Goal: Transaction & Acquisition: Obtain resource

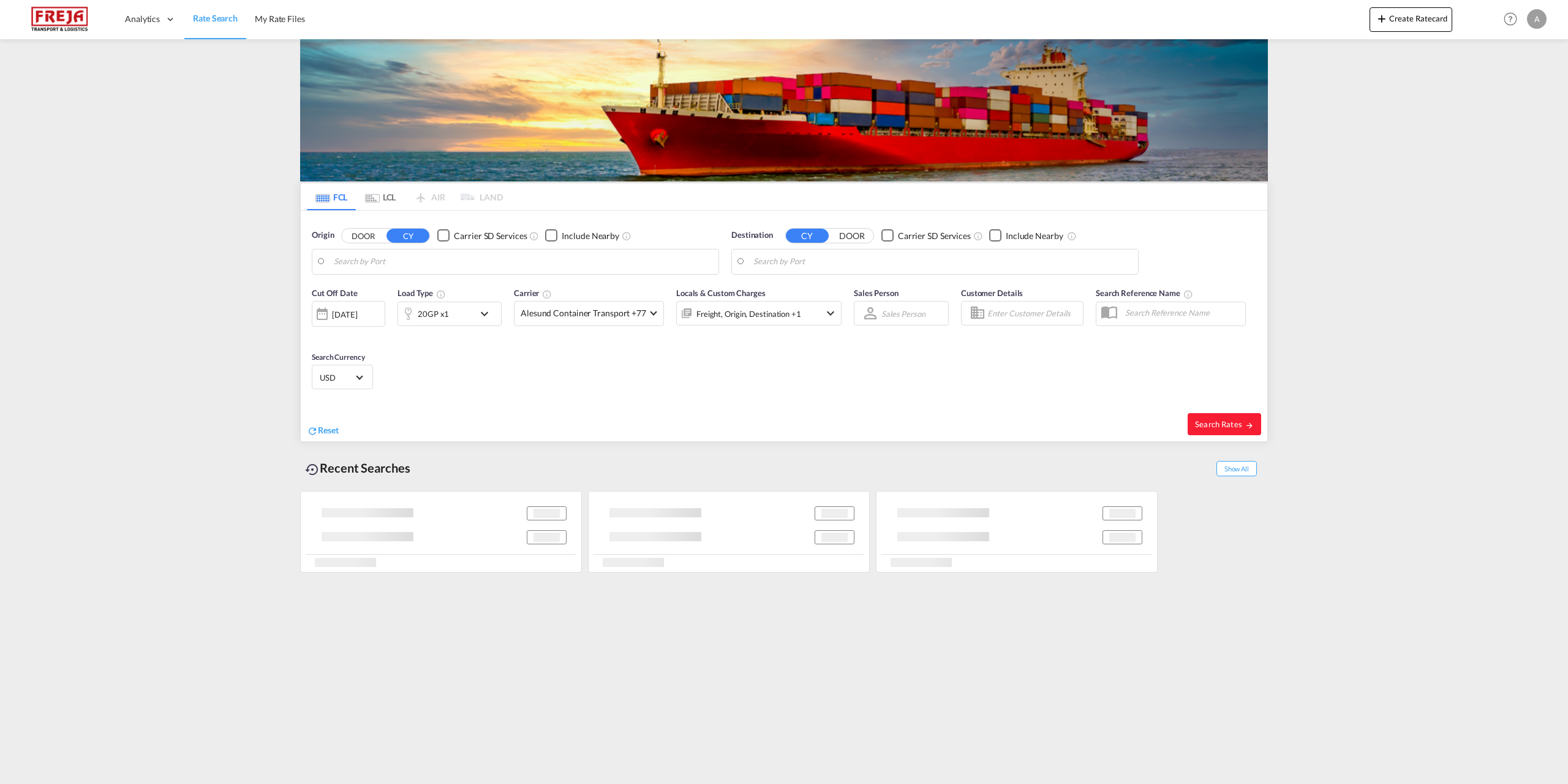
type input "[GEOGRAPHIC_DATA], DKFRC"
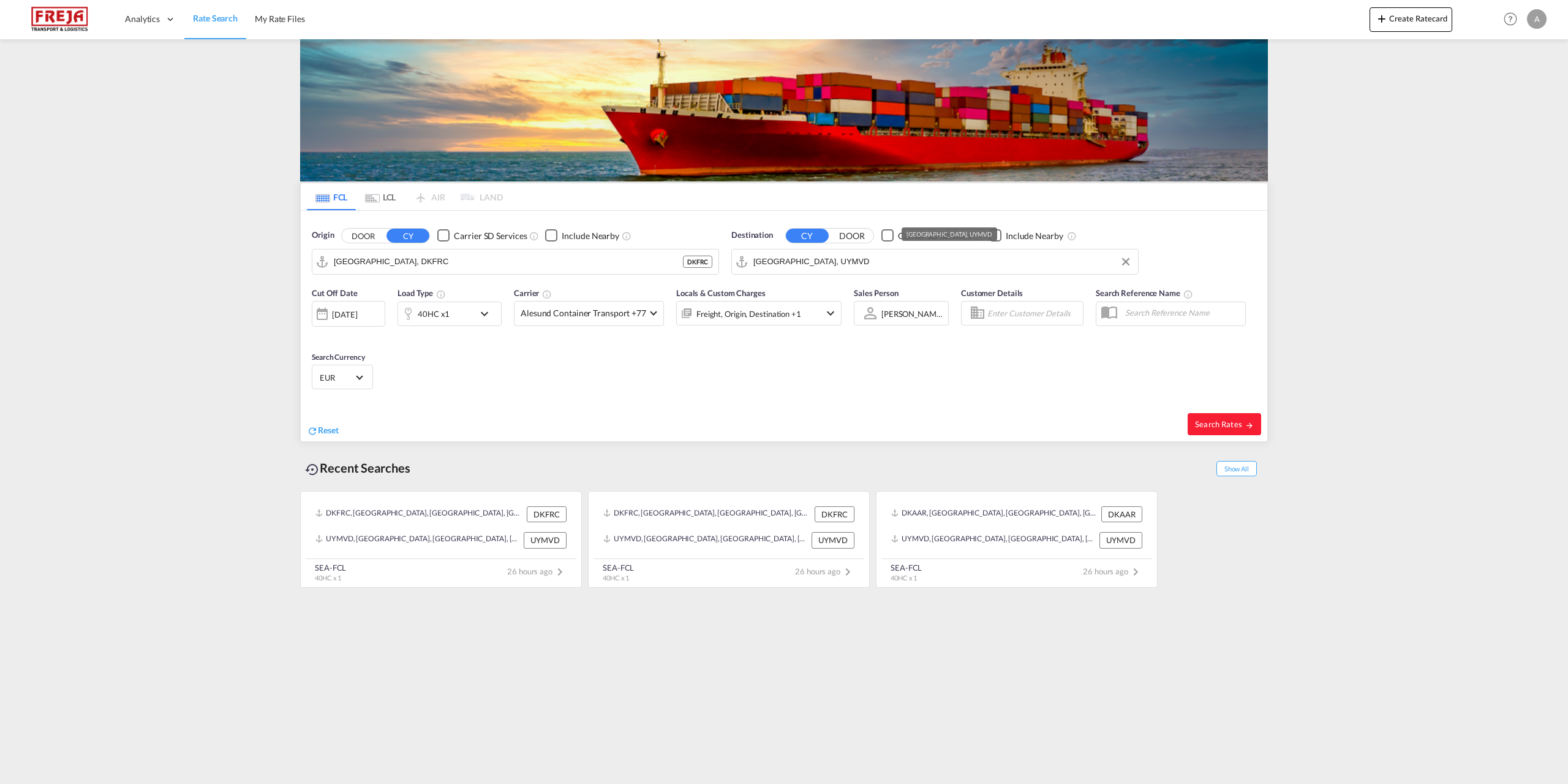
click at [887, 268] on input "[GEOGRAPHIC_DATA], UYMVD" at bounding box center [942, 261] width 378 height 19
click at [861, 286] on div "Cartagen a [GEOGRAPHIC_DATA] COCTG" at bounding box center [848, 295] width 233 height 36
type input "[GEOGRAPHIC_DATA], COCTG"
click at [650, 308] on md-select-value "Alesund Container Transport +77" at bounding box center [588, 314] width 149 height 24
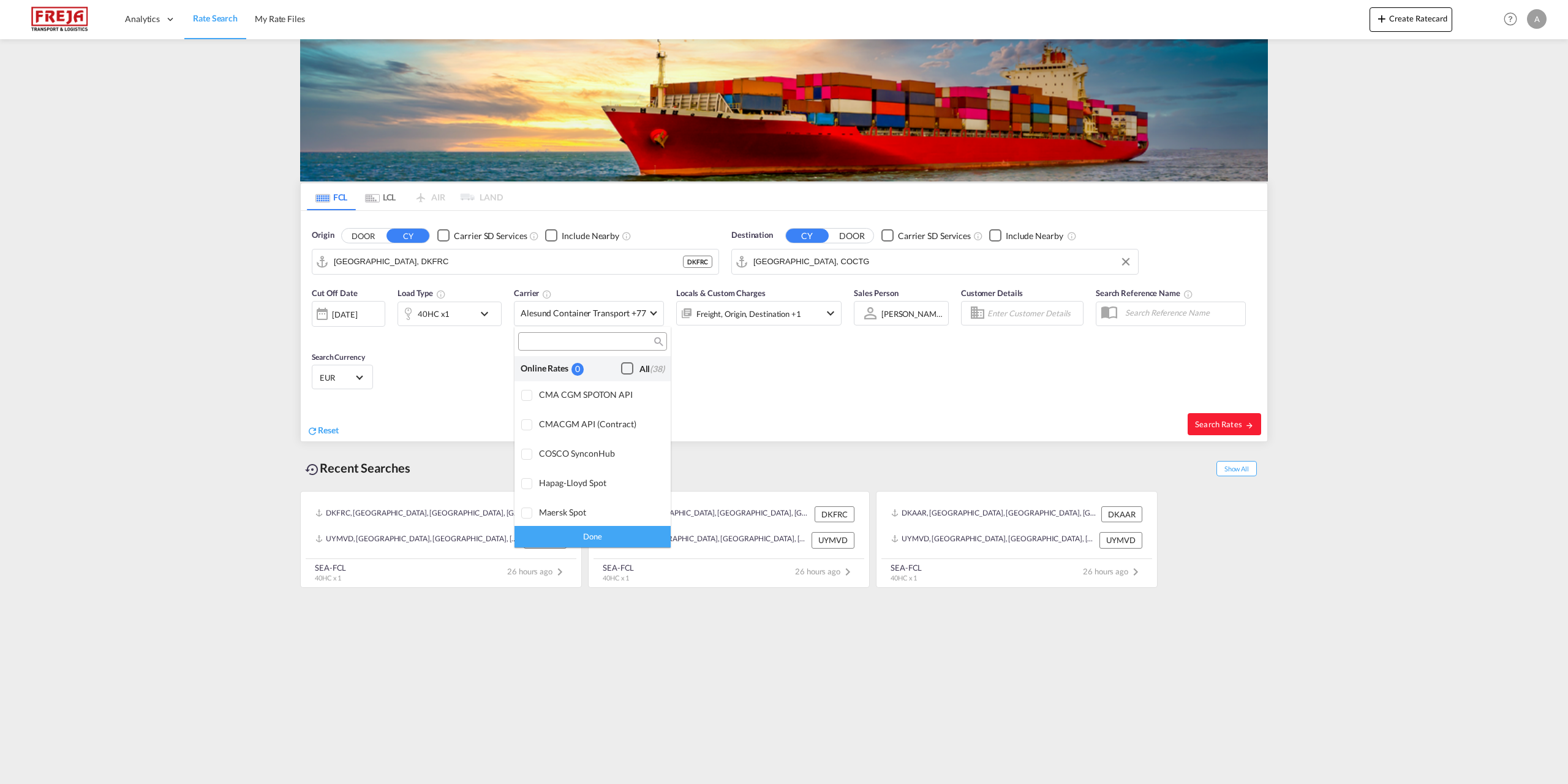
click at [621, 368] on div "Checkbox No Ink" at bounding box center [627, 368] width 12 height 12
drag, startPoint x: 615, startPoint y: 537, endPoint x: 927, endPoint y: 444, distance: 325.6
click at [615, 536] on div "Done" at bounding box center [592, 536] width 156 height 22
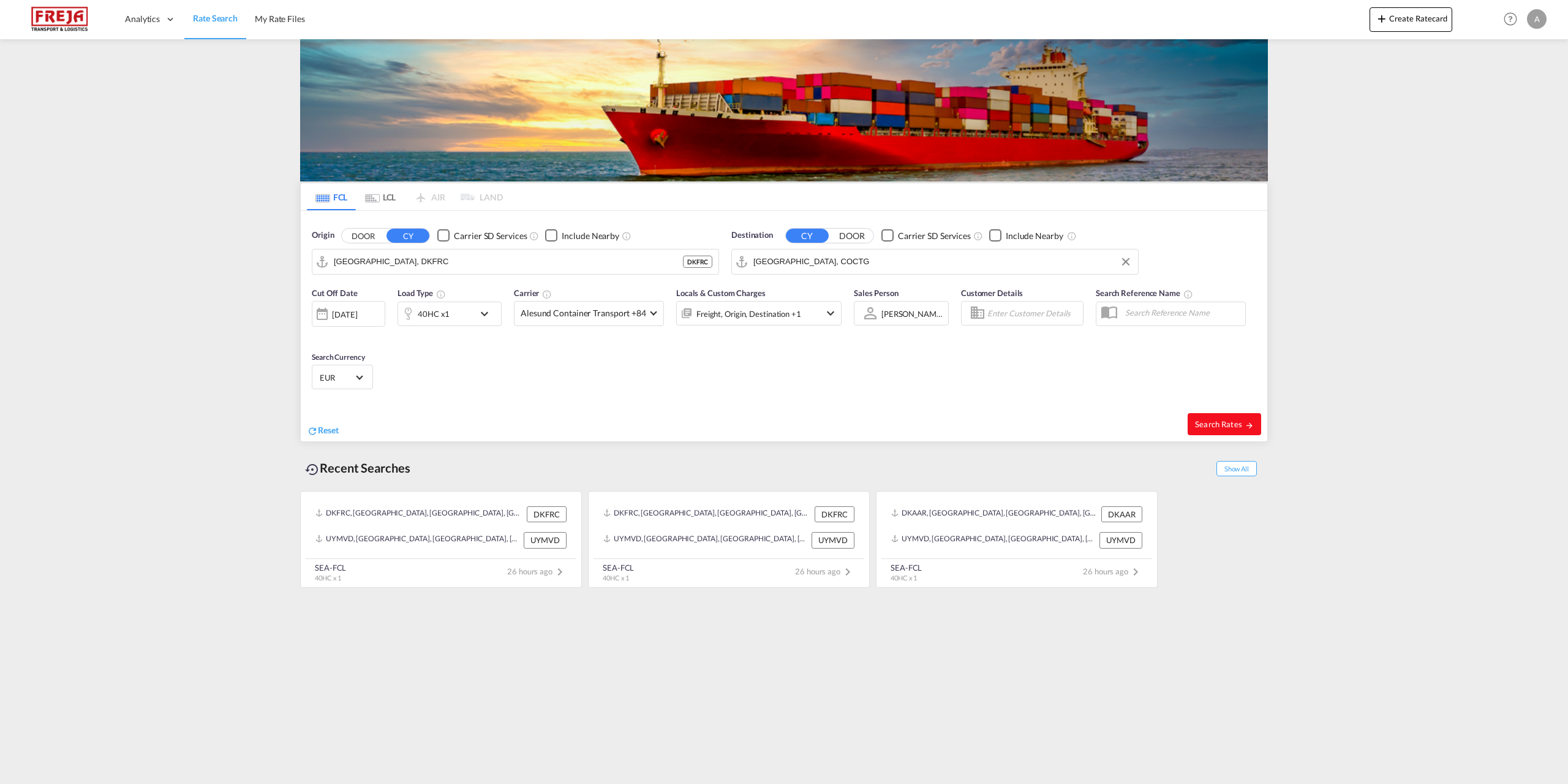
click at [1219, 423] on span "Search Rates" at bounding box center [1224, 424] width 59 height 10
type input "DKFRC to COCTG / [DATE]"
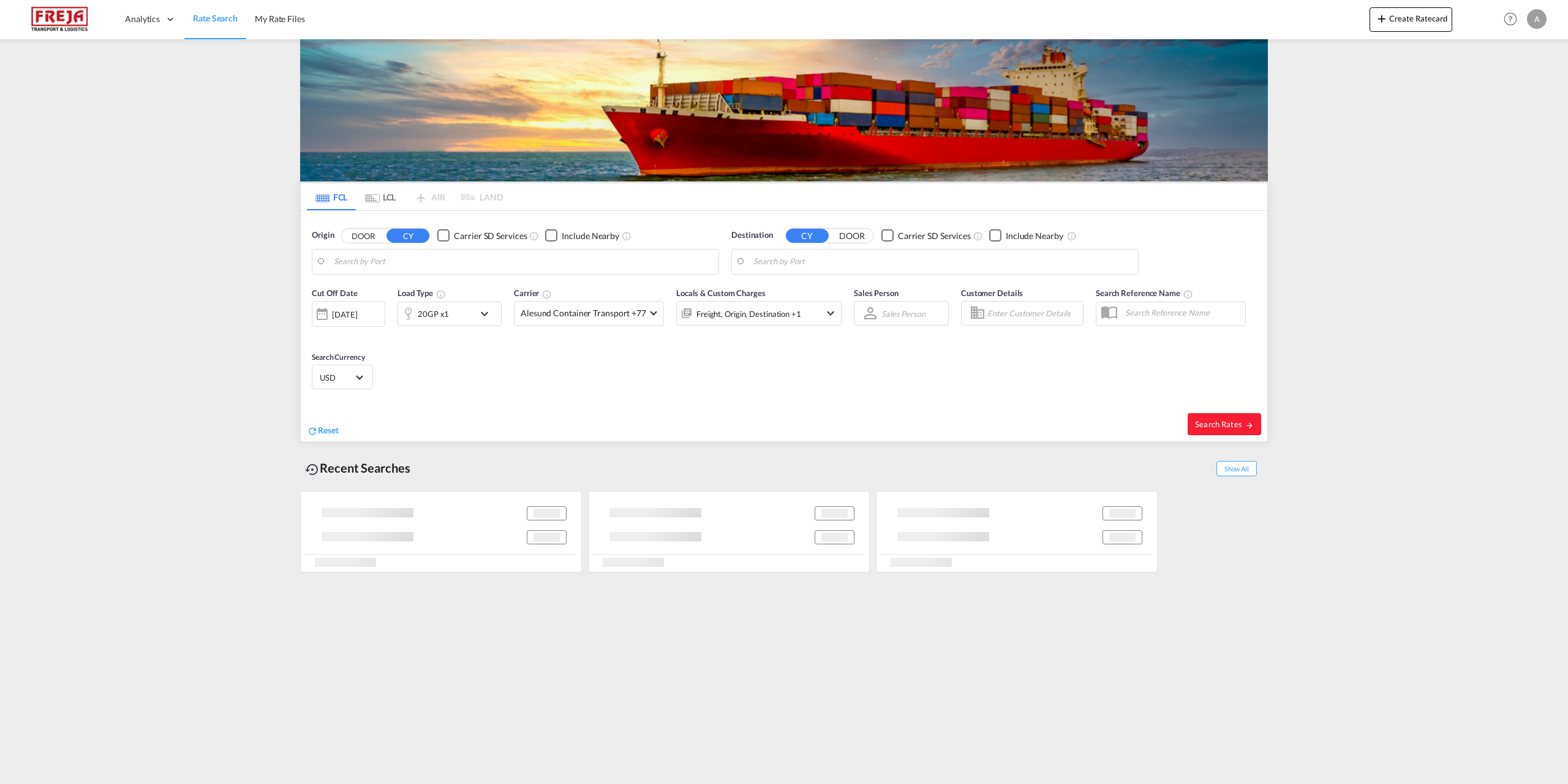
type input "[GEOGRAPHIC_DATA], DKFRC"
type input "[GEOGRAPHIC_DATA], COCTG"
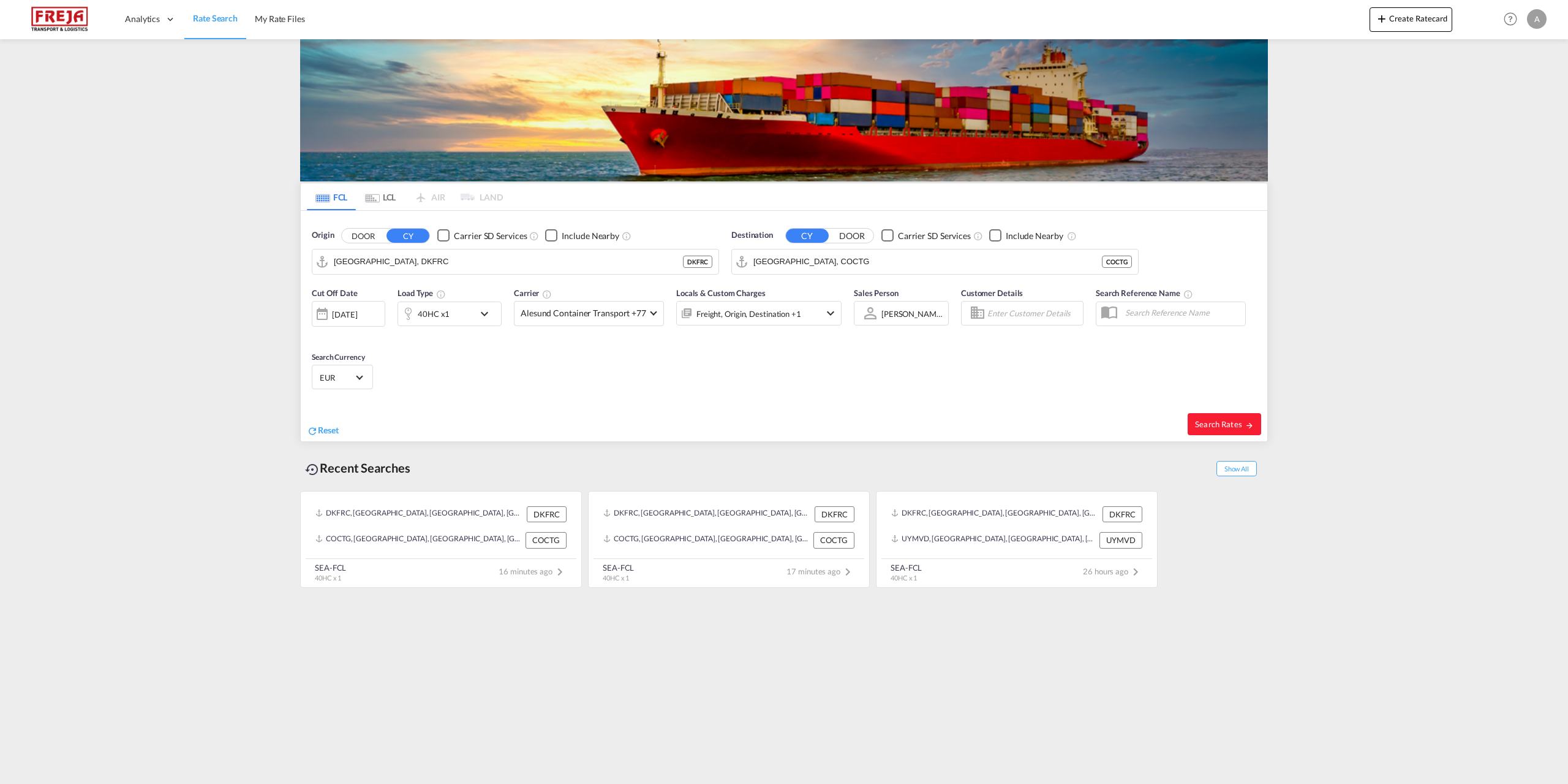
click at [377, 201] on md-icon "Use the left and right arrow keys to navigate between tabs" at bounding box center [372, 197] width 15 height 9
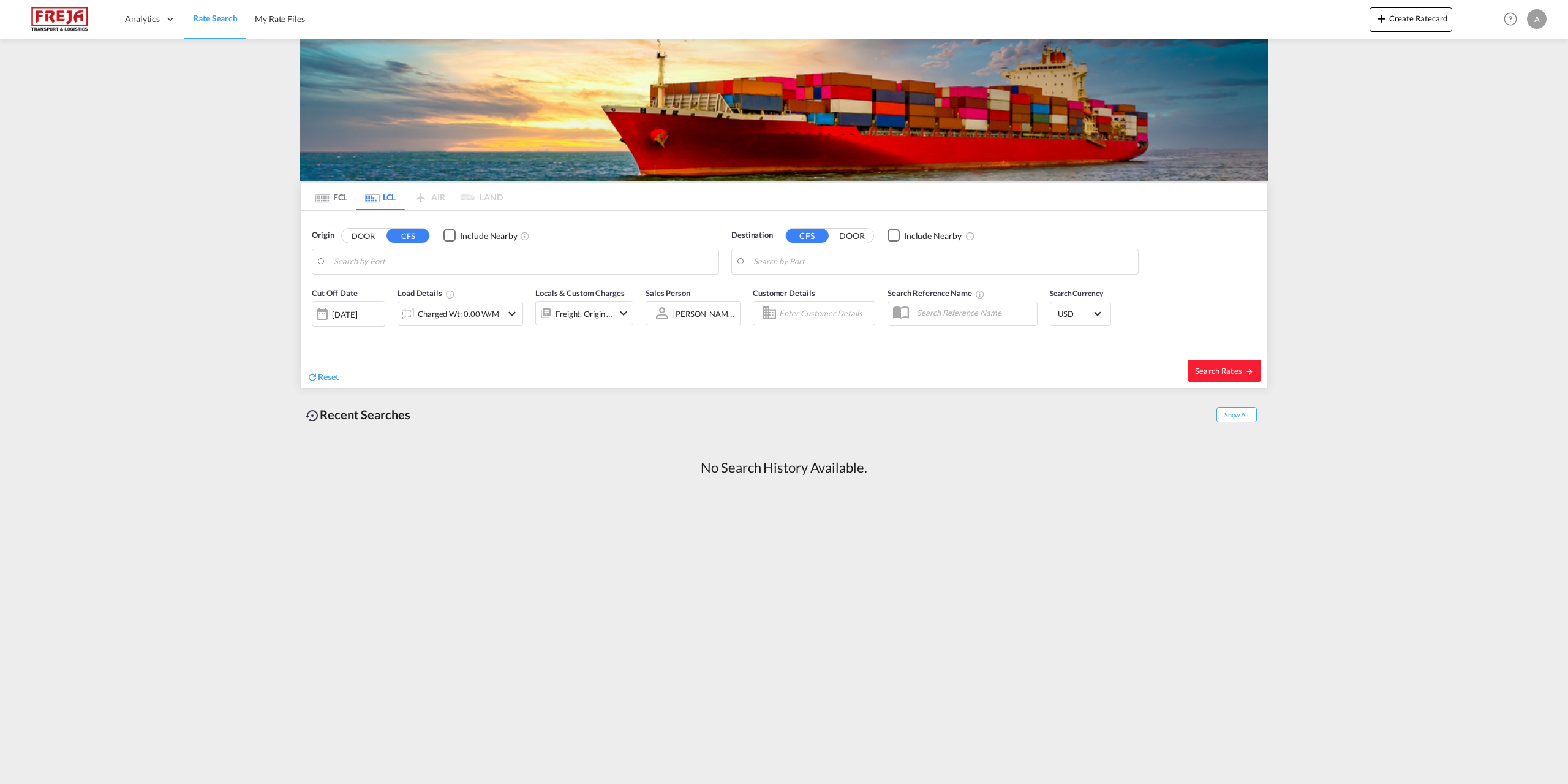
click at [355, 241] on button "DOOR" at bounding box center [363, 236] width 42 height 14
click at [362, 290] on div "Albæk-Lyngså, Hoe... , 9300 Denmark DK-9300" at bounding box center [429, 295] width 233 height 36
type input "DK-9300, Albæk-Lyngså, Hoerby, Karup, Lyngså, Moelholt, Sæby, Sulbæk, Syvsten, …"
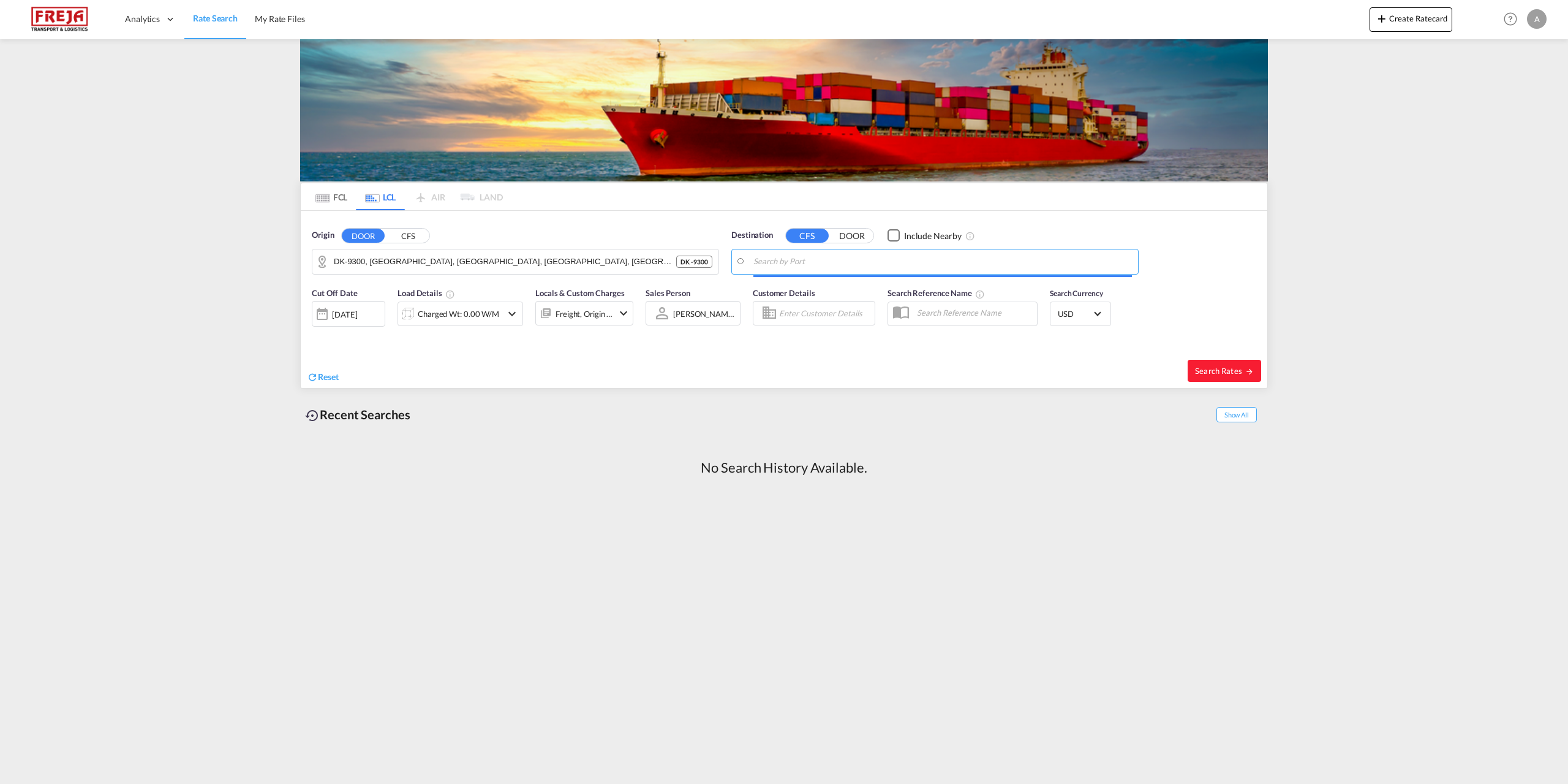
click at [945, 256] on input "Search by Port" at bounding box center [942, 261] width 378 height 19
click at [758, 292] on div "Shanghai , SH China CNSHA" at bounding box center [848, 295] width 233 height 36
type input "Shanghai, SH, CNSHA"
click at [509, 313] on md-icon "icon-chevron-down" at bounding box center [511, 314] width 15 height 15
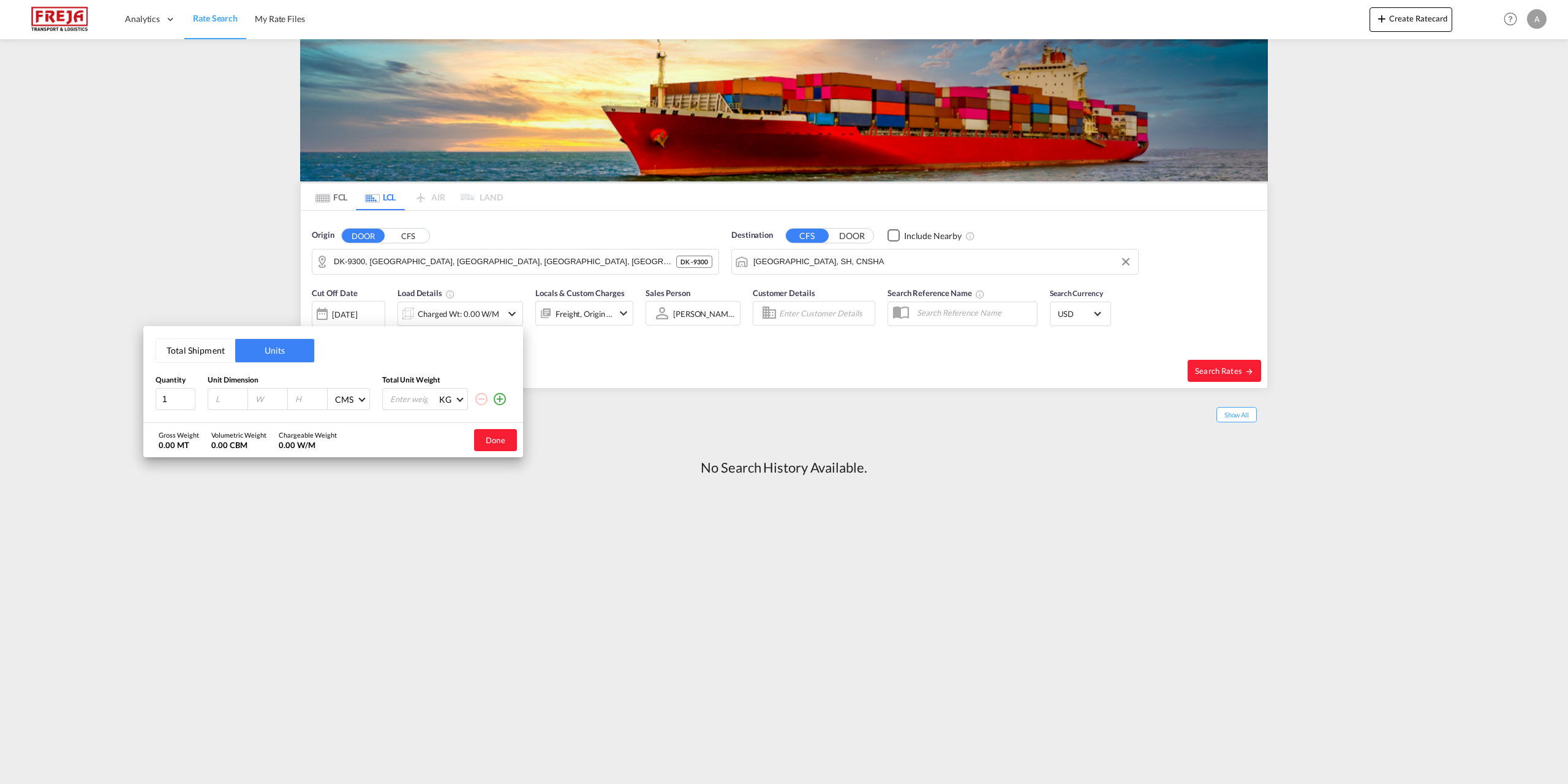
click at [496, 396] on md-icon "icon-plus-circle-outline" at bounding box center [500, 398] width 15 height 15
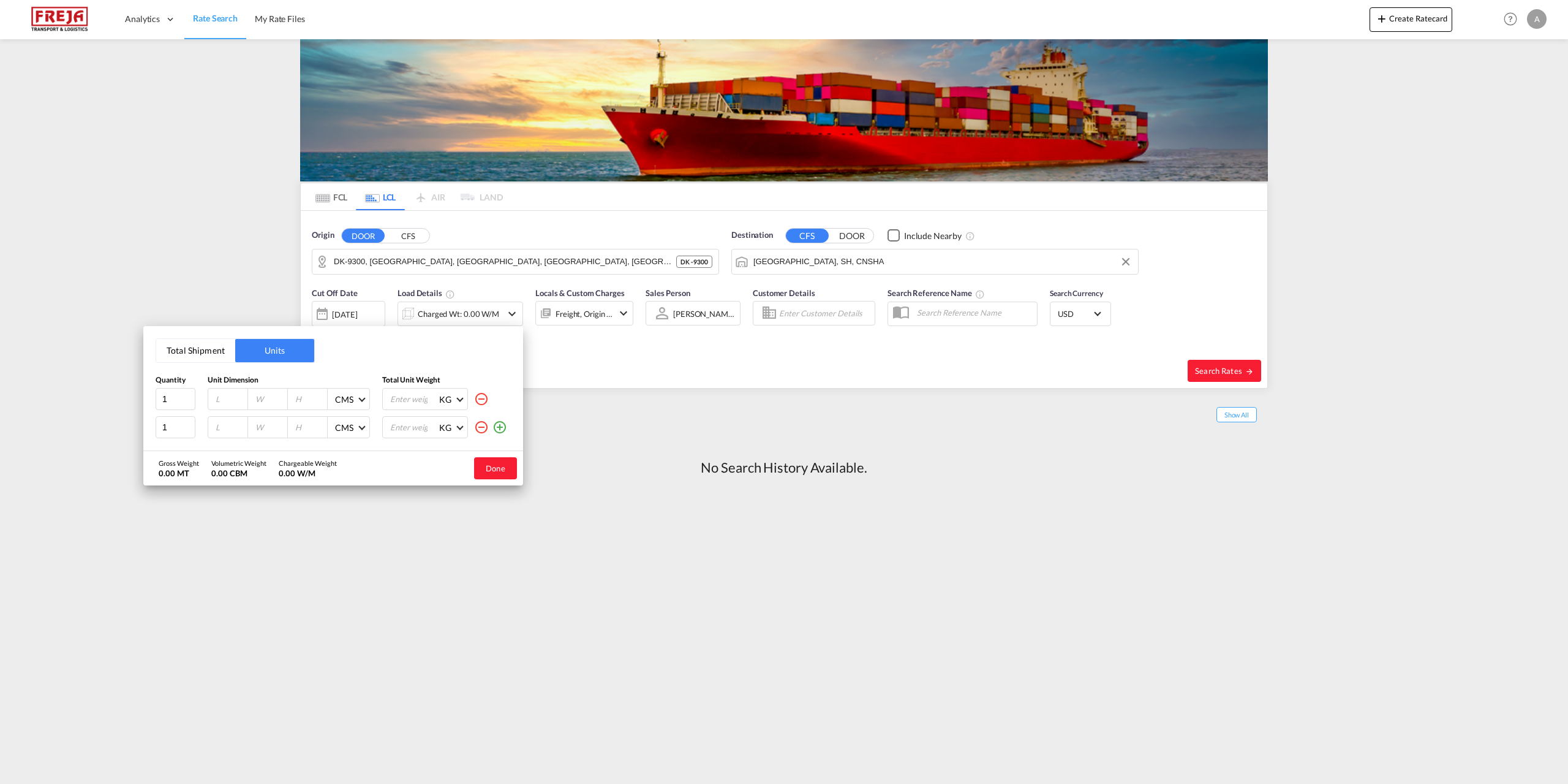
click at [222, 400] on input "number" at bounding box center [231, 398] width 34 height 11
type input "150"
type input "120"
type input "195"
type input "110"
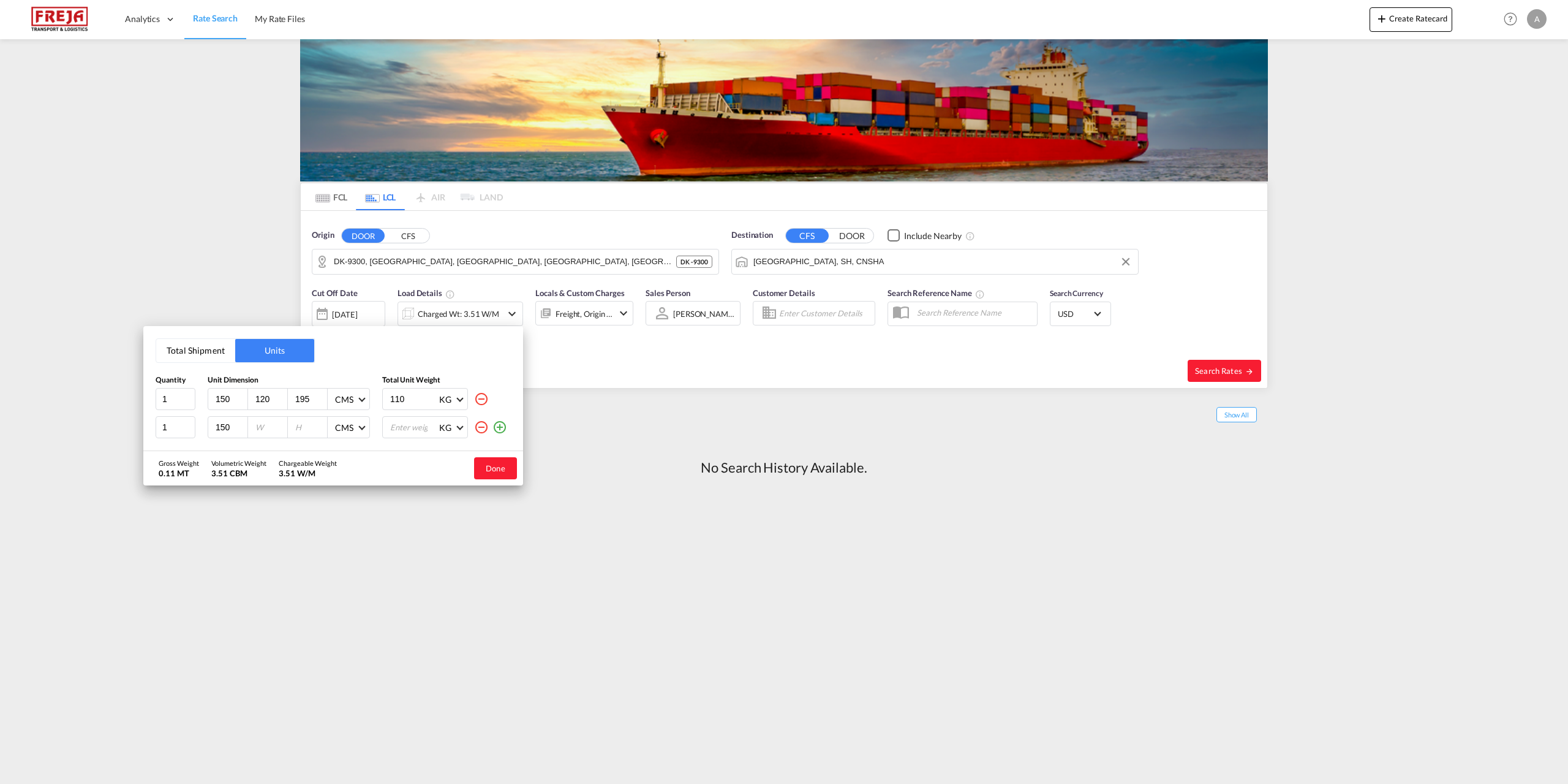
type input "150"
type input "120"
type input "190"
type input "110"
click at [501, 466] on button "Done" at bounding box center [495, 467] width 42 height 22
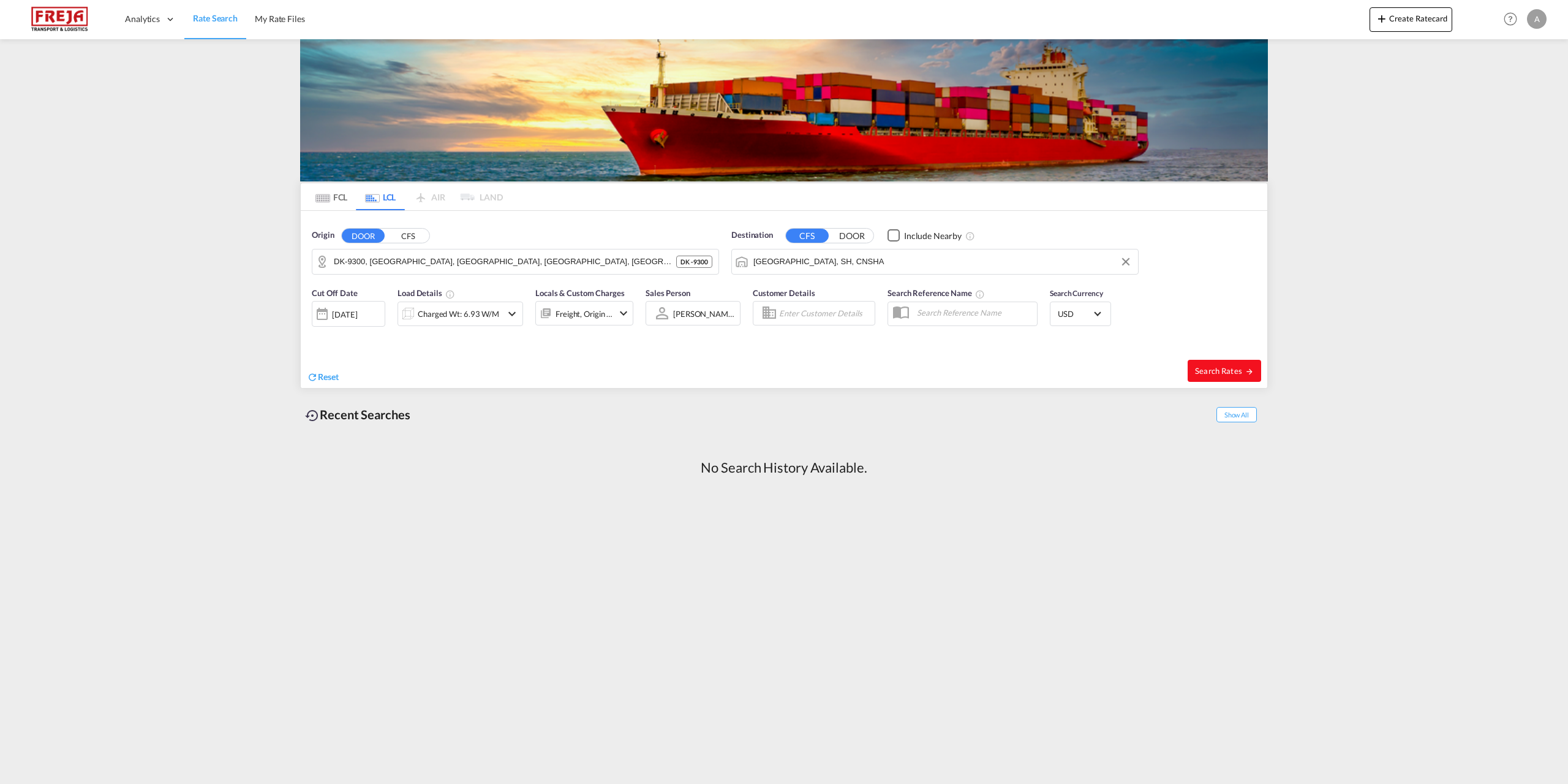
click at [1209, 367] on span "Search Rates" at bounding box center [1224, 371] width 59 height 10
type input "9300 to CNSHA / 28 Aug 2025"
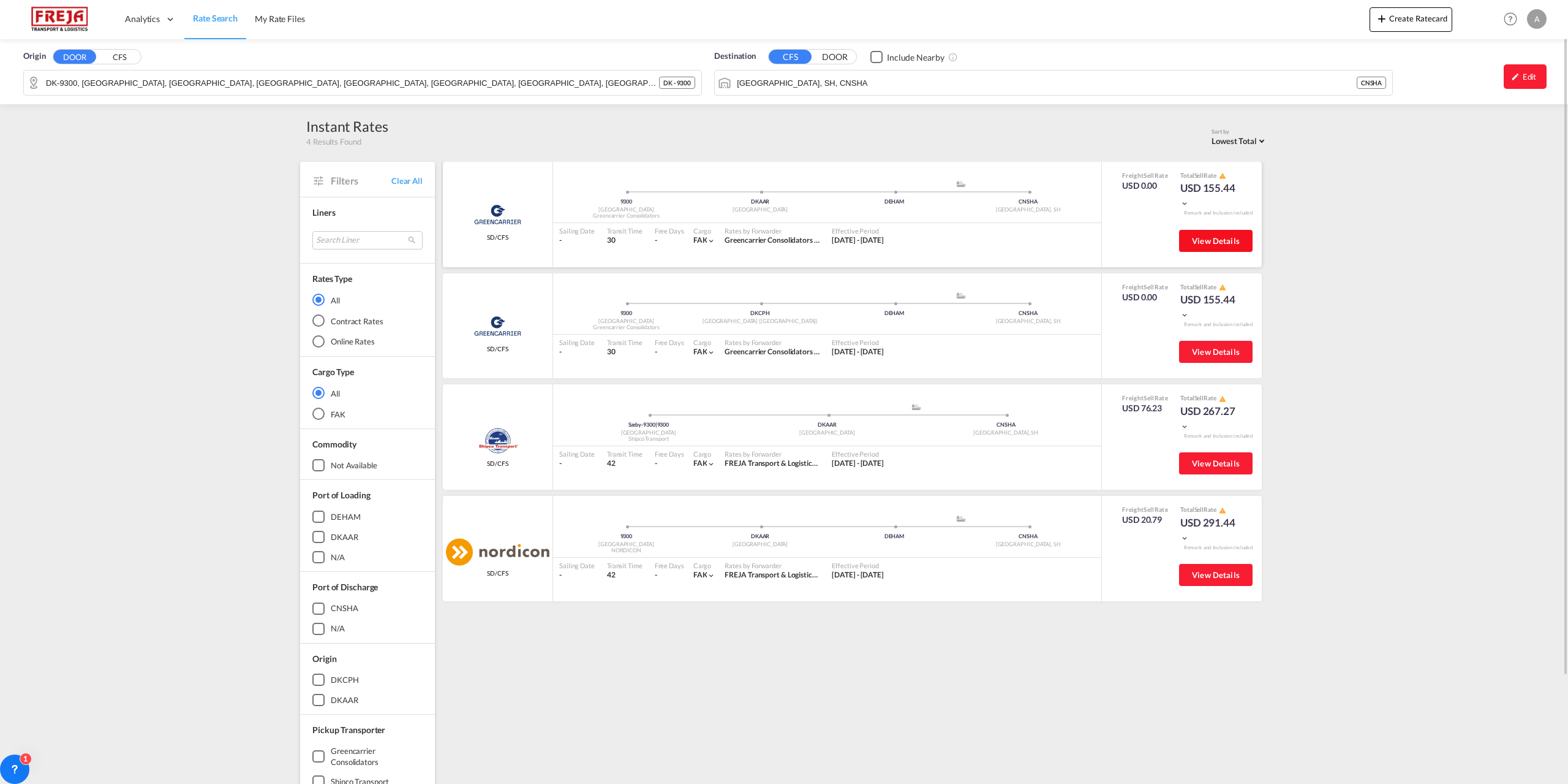
click at [1238, 247] on button "View Details" at bounding box center [1215, 241] width 74 height 22
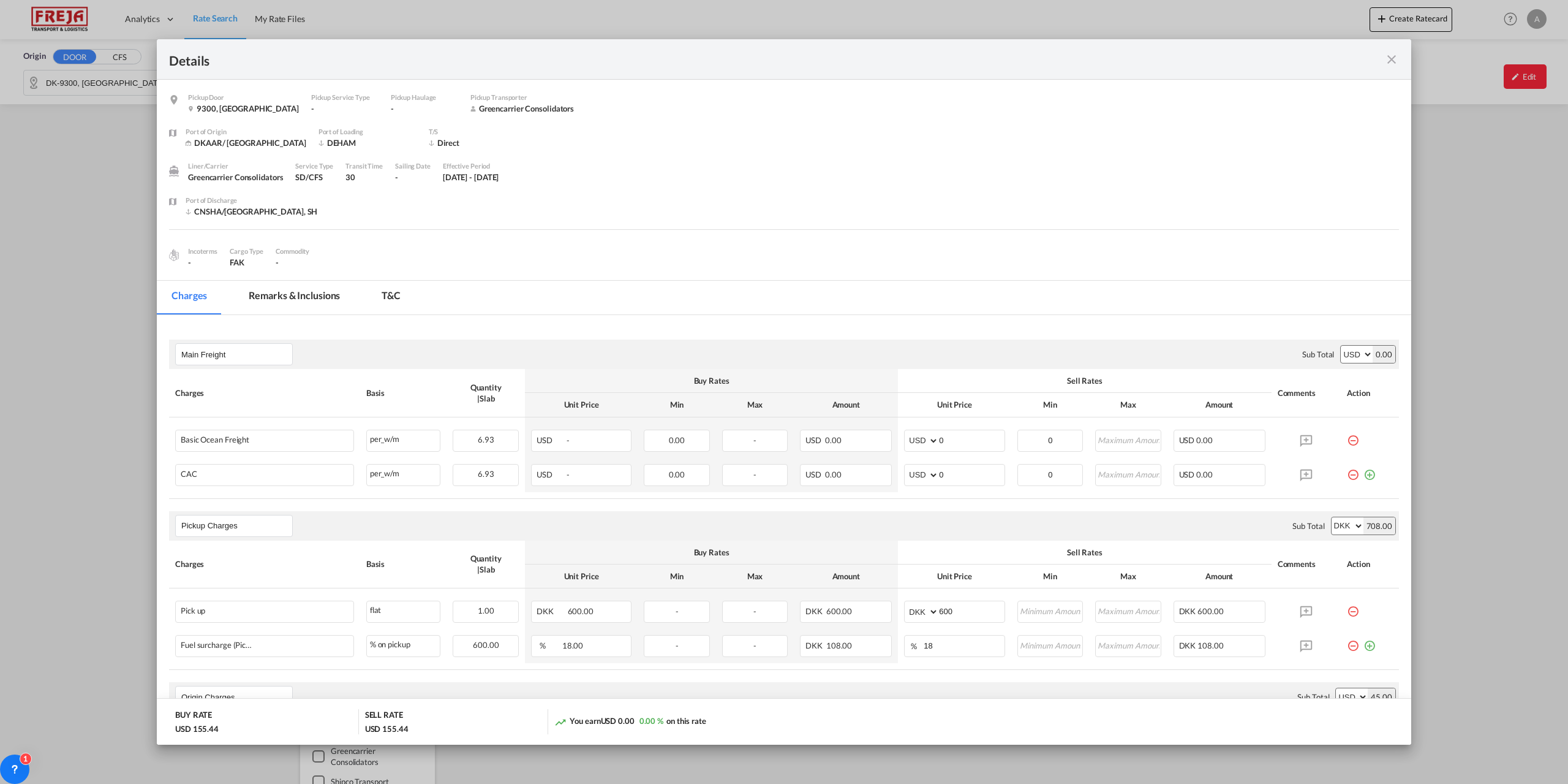
click at [1390, 56] on md-icon "icon-close fg-AAA8AD m-0 cursor" at bounding box center [1391, 59] width 15 height 15
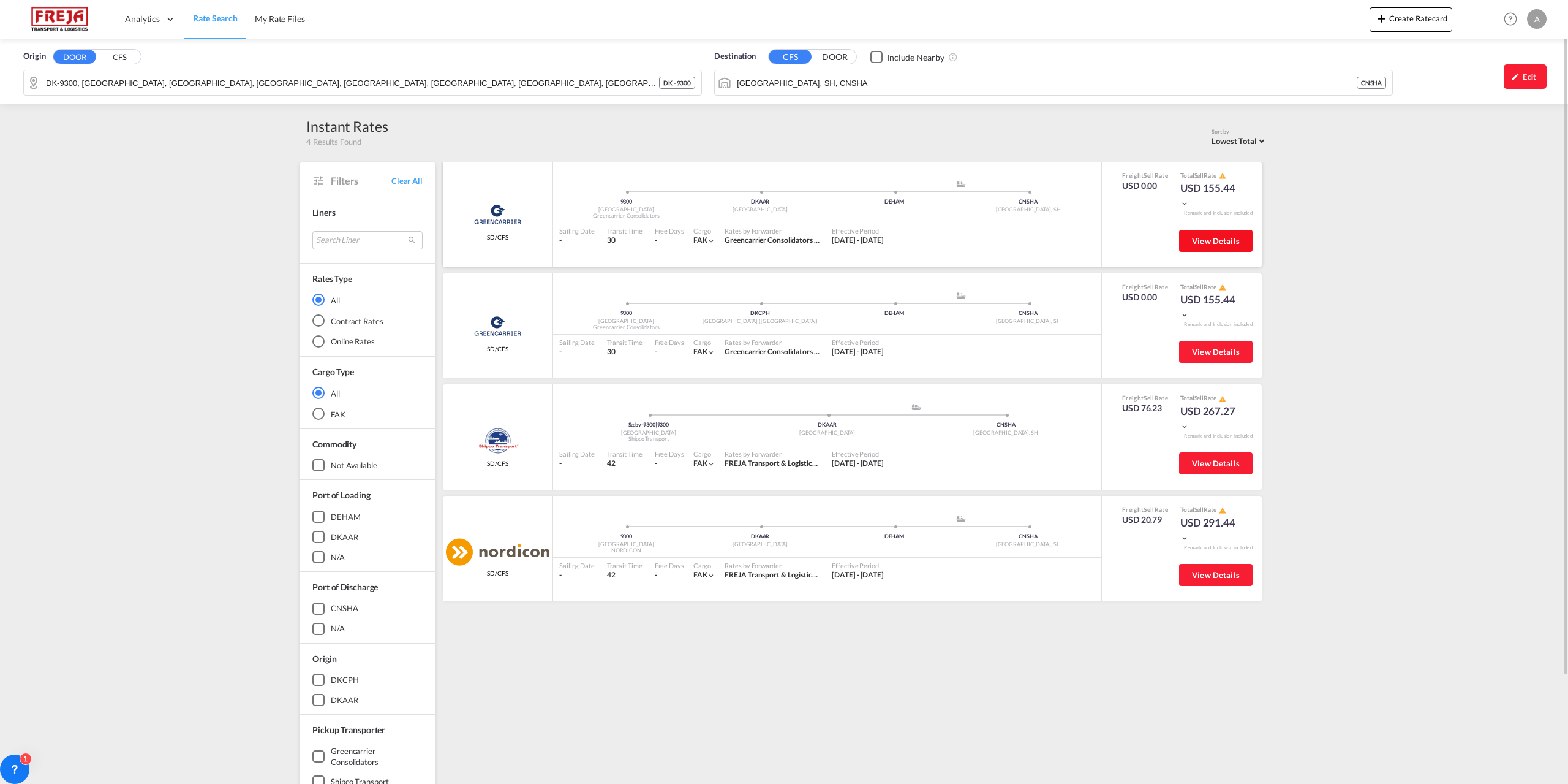
click at [1205, 239] on span "View Details" at bounding box center [1215, 241] width 47 height 10
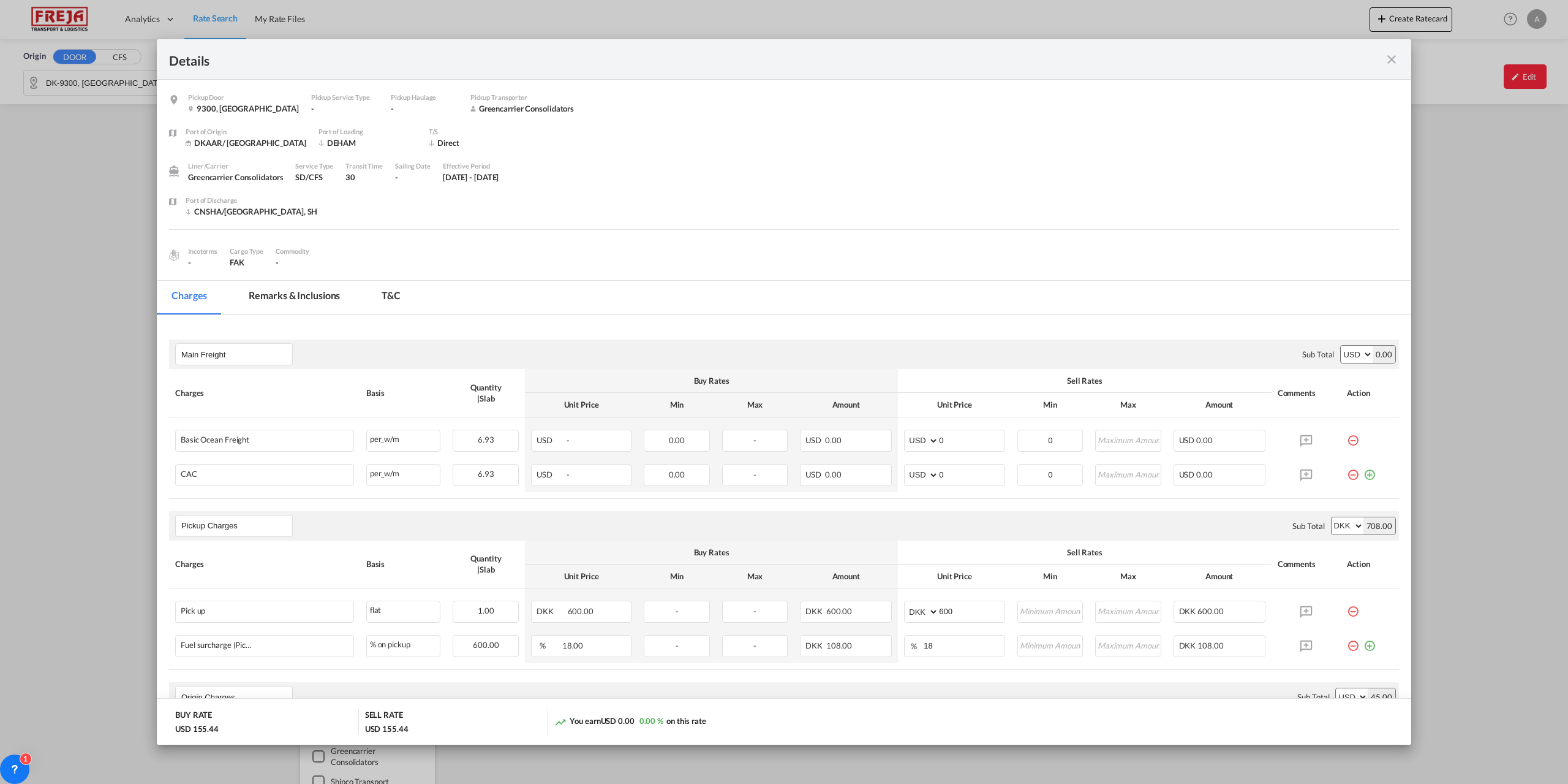
click at [1393, 57] on md-icon "icon-close fg-AAA8AD m-0 cursor" at bounding box center [1391, 59] width 15 height 15
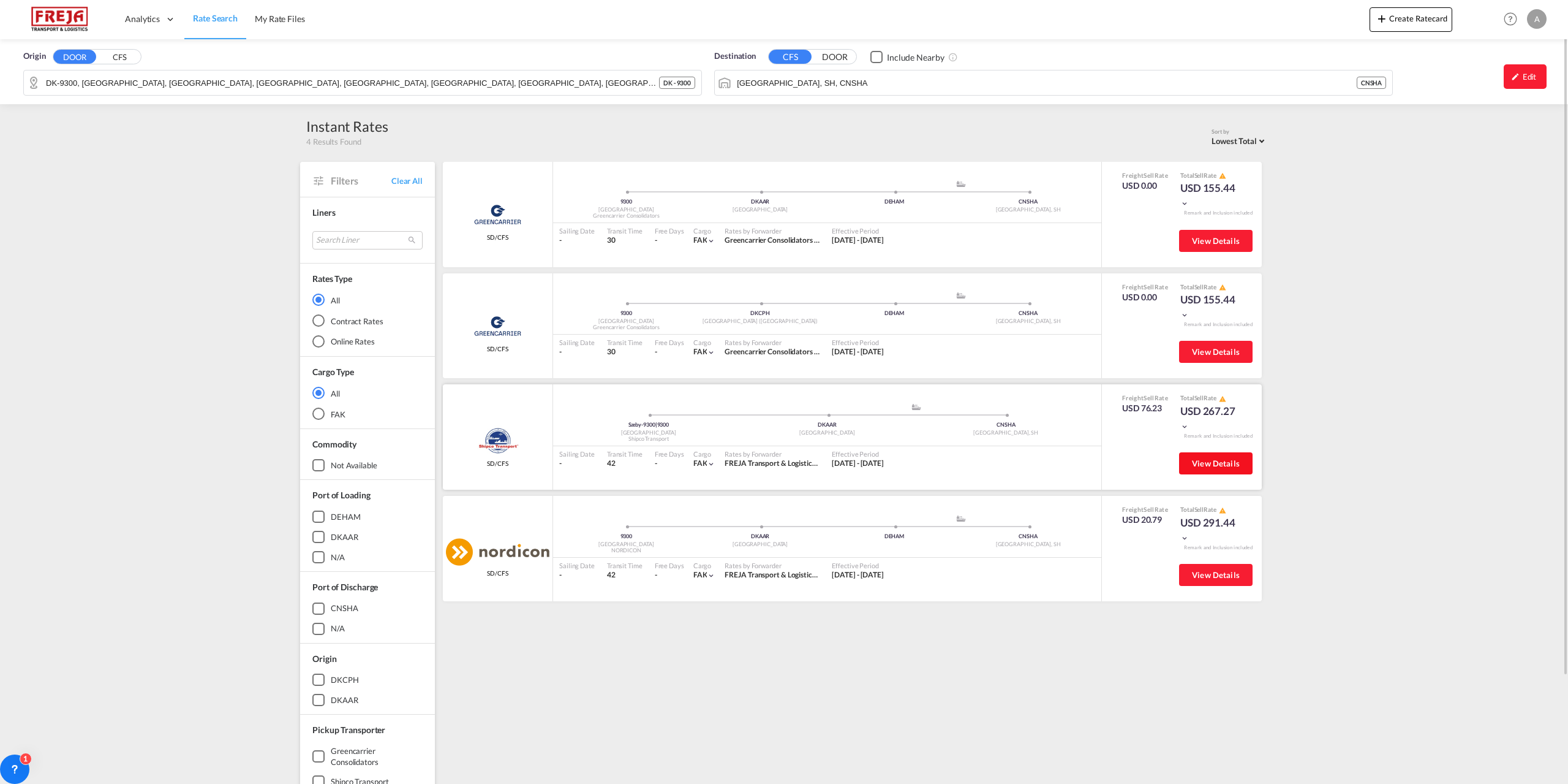
click at [1212, 467] on span "View Details" at bounding box center [1215, 463] width 47 height 10
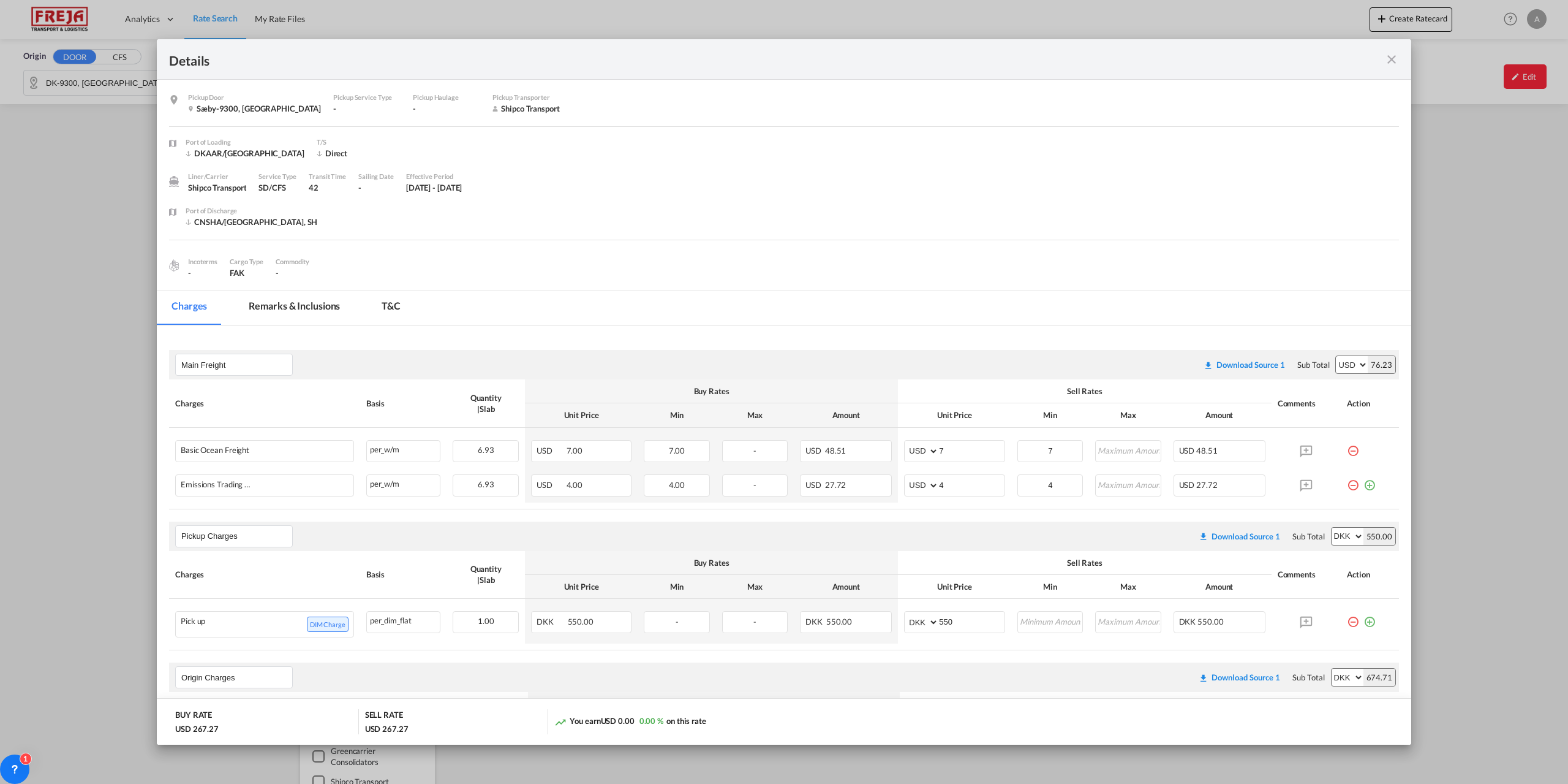
click at [1387, 60] on md-icon "icon-close fg-AAA8AD m-0 cursor" at bounding box center [1391, 59] width 15 height 15
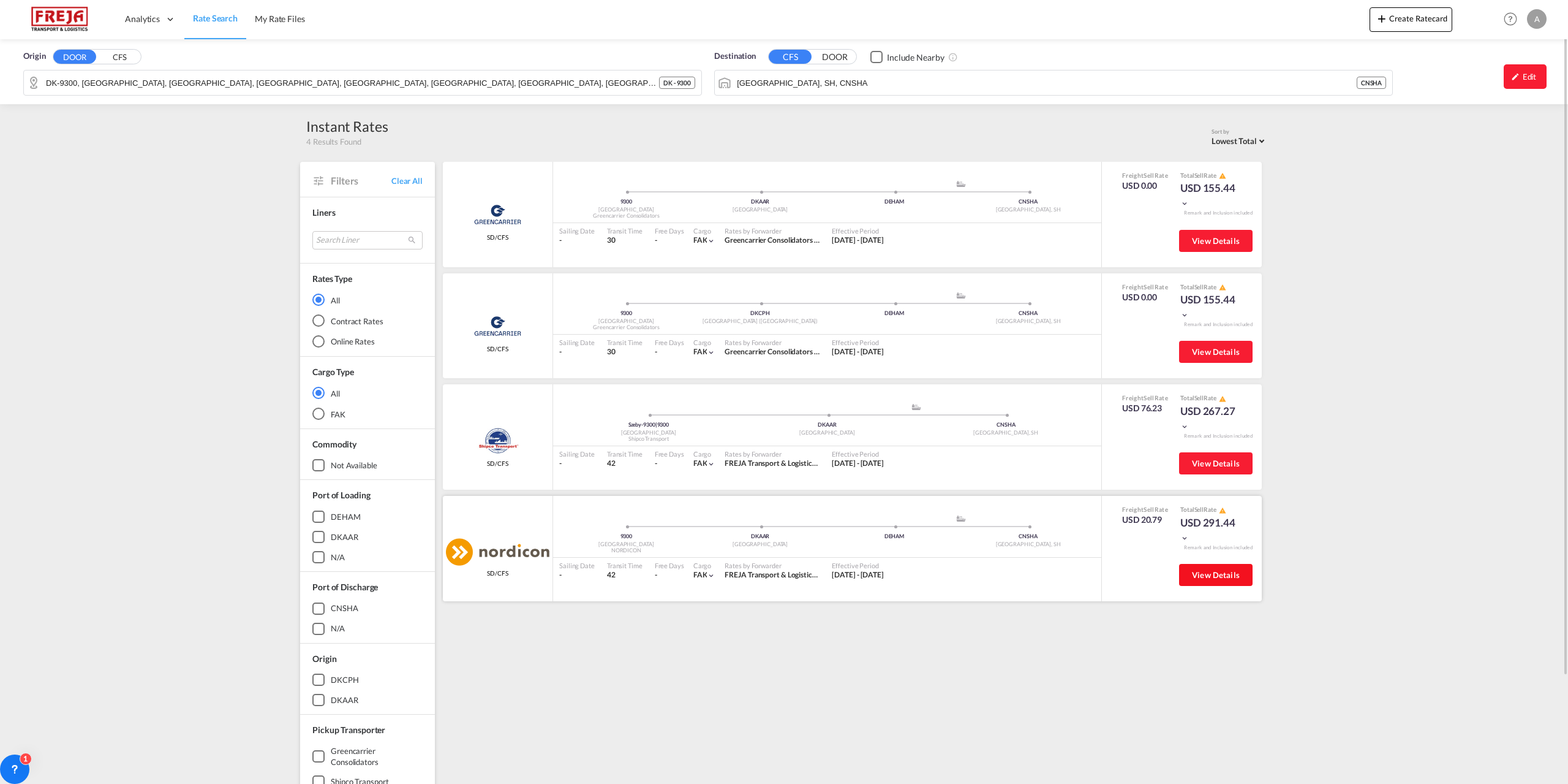
click at [1203, 574] on span "View Details" at bounding box center [1215, 575] width 47 height 10
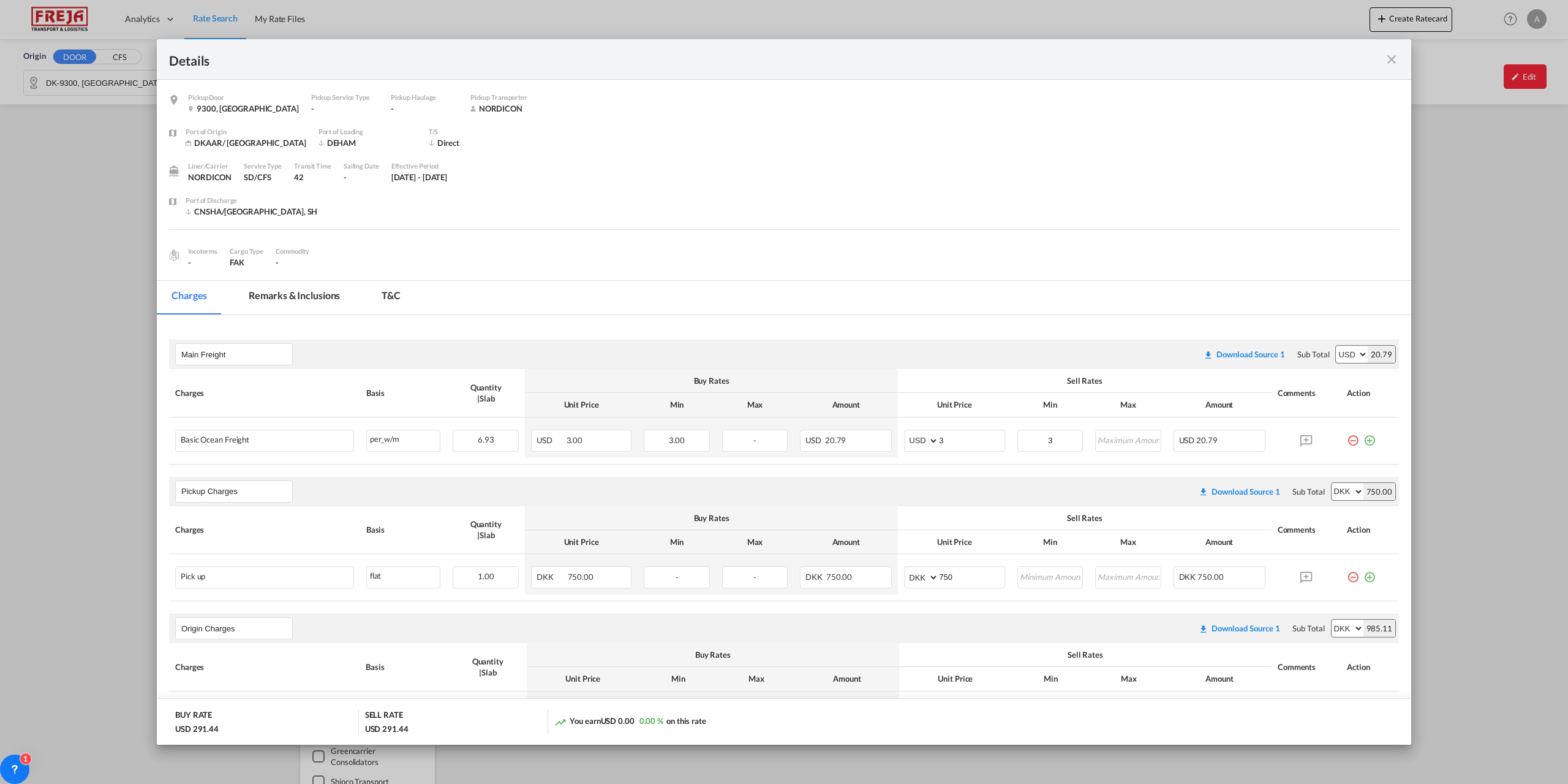
click at [1387, 57] on md-icon "icon-close fg-AAA8AD m-0 cursor" at bounding box center [1391, 59] width 15 height 15
